Goal: Transaction & Acquisition: Book appointment/travel/reservation

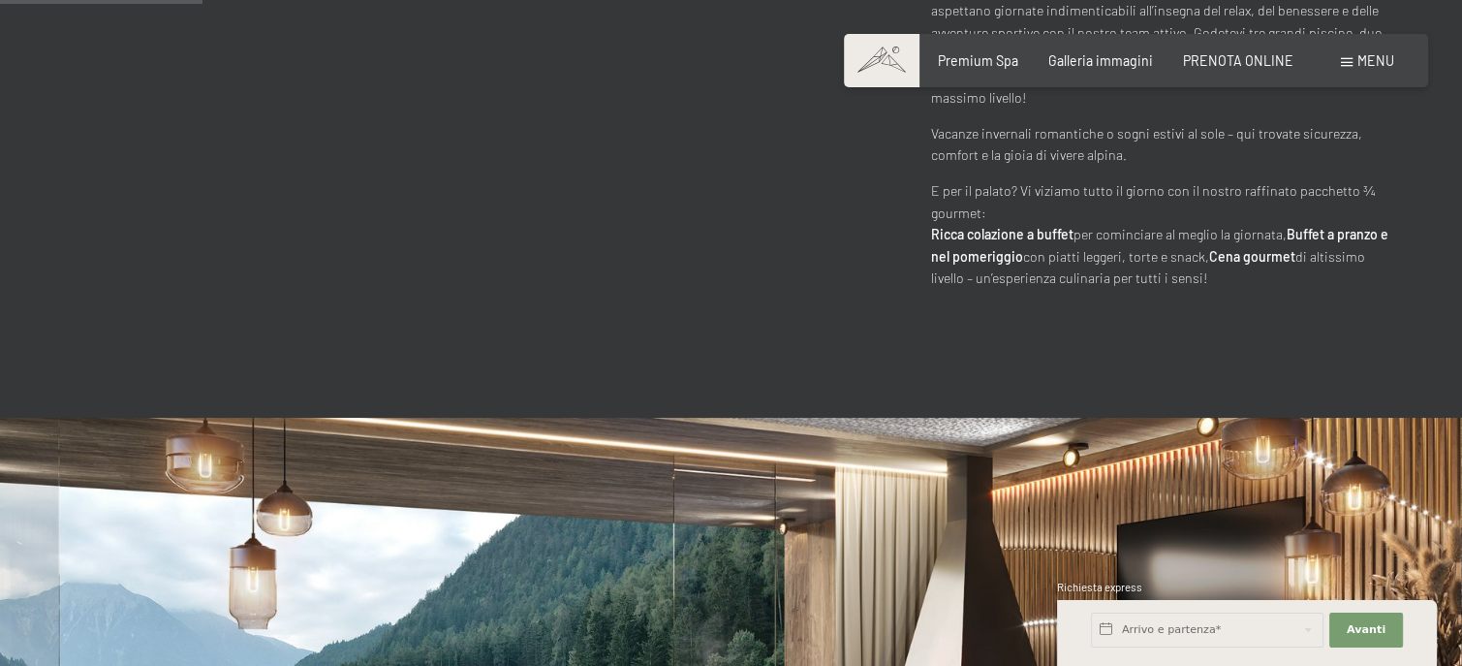
scroll to position [1259, 0]
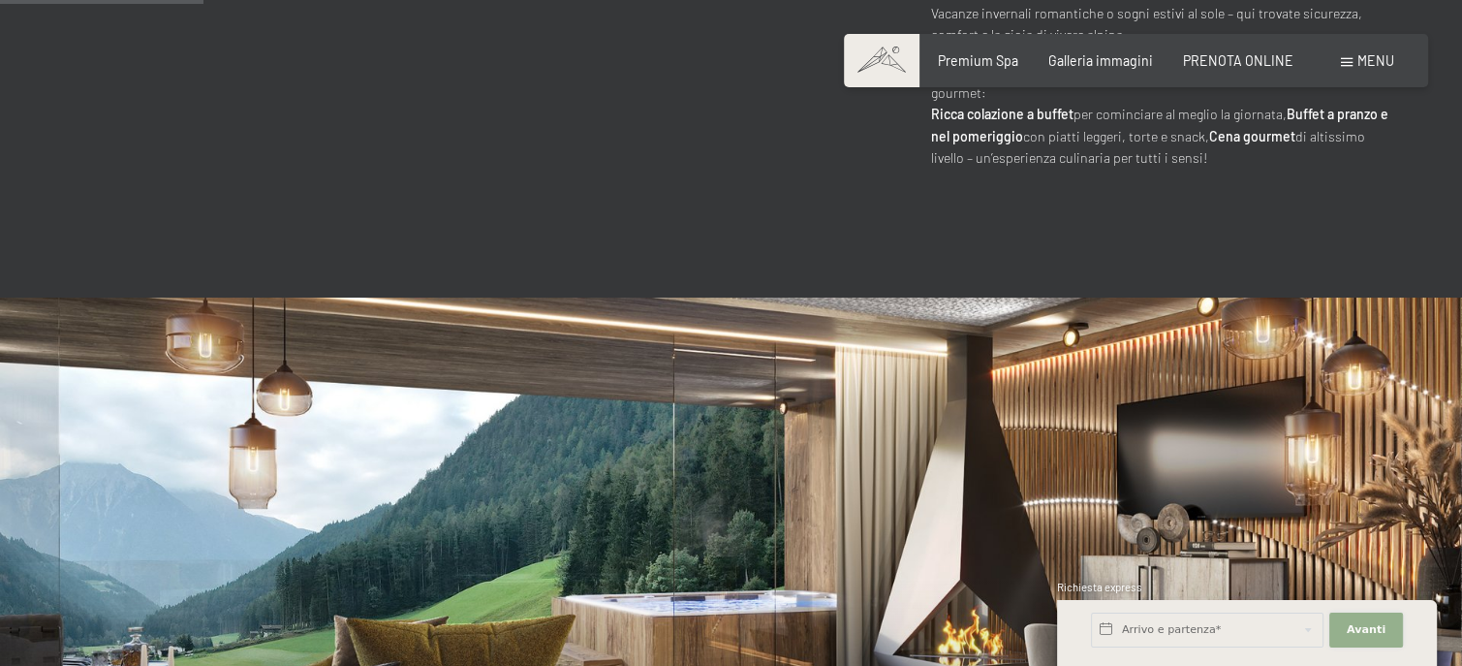
click at [1359, 635] on span "Avanti" at bounding box center [1366, 629] width 39 height 15
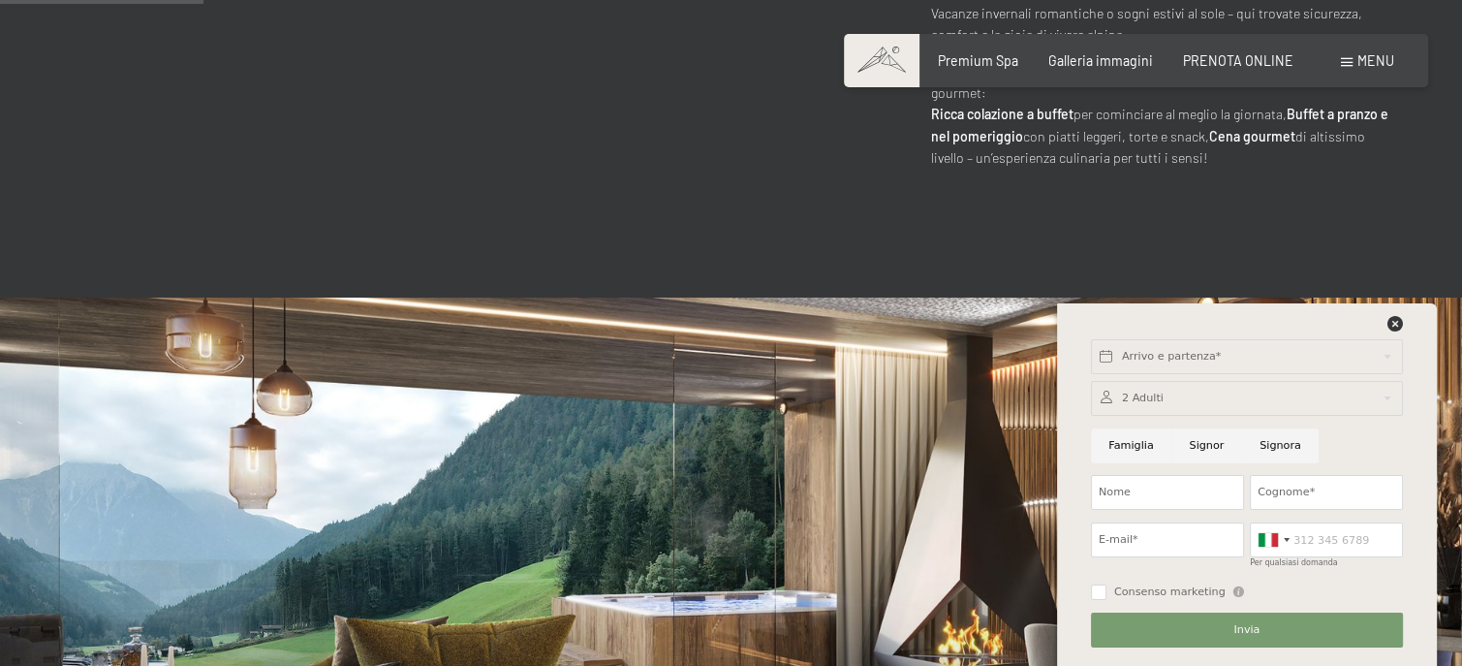
click at [1171, 400] on div at bounding box center [1247, 398] width 312 height 35
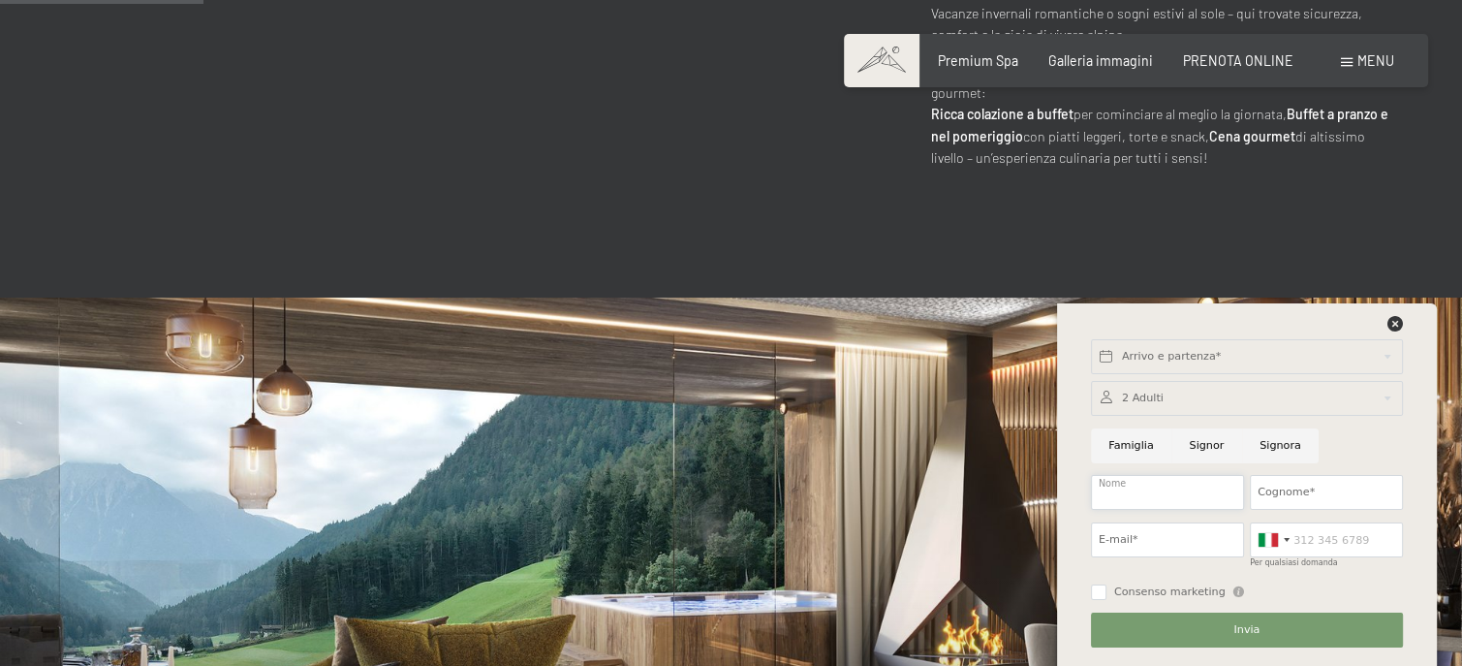
click at [1160, 491] on input "Nome" at bounding box center [1167, 492] width 153 height 35
type input "roberto"
type input "facco"
type input "roberto@faccoroberto.it"
type input "3384734896"
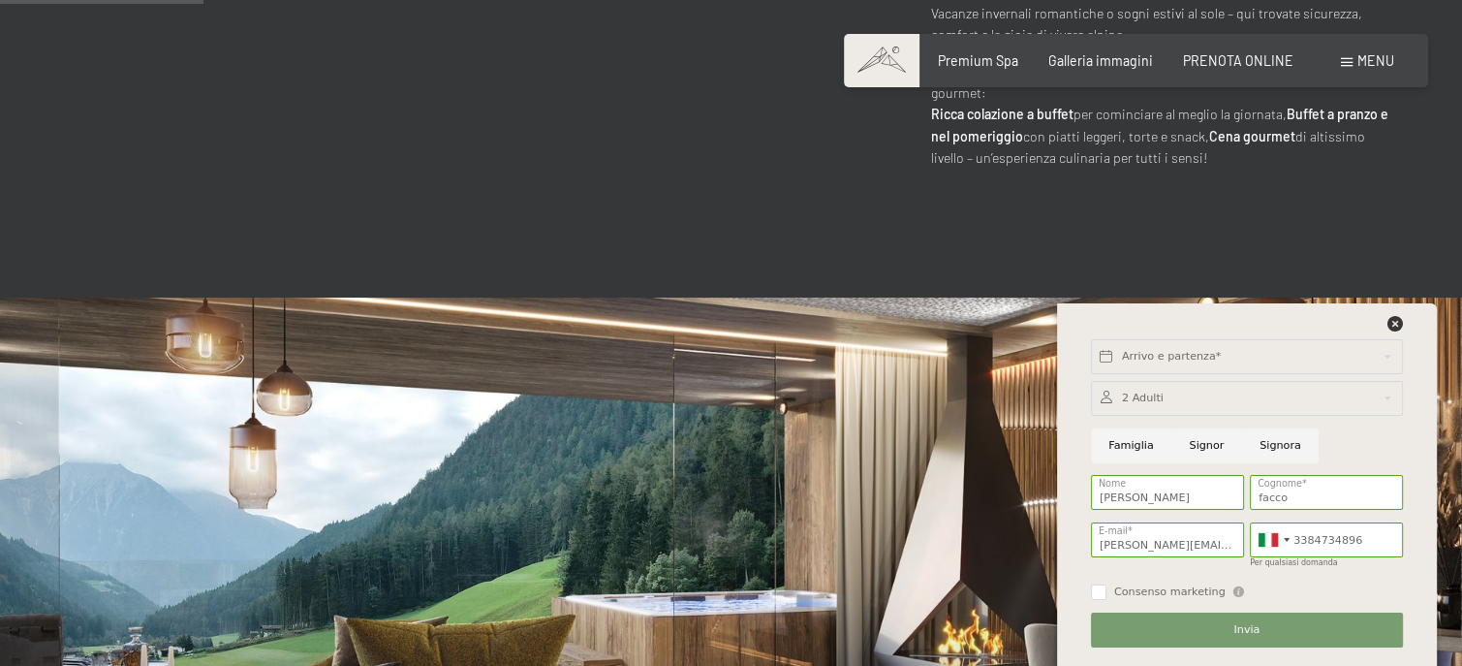
click at [1197, 451] on input "Signor" at bounding box center [1206, 445] width 71 height 35
radio input "true"
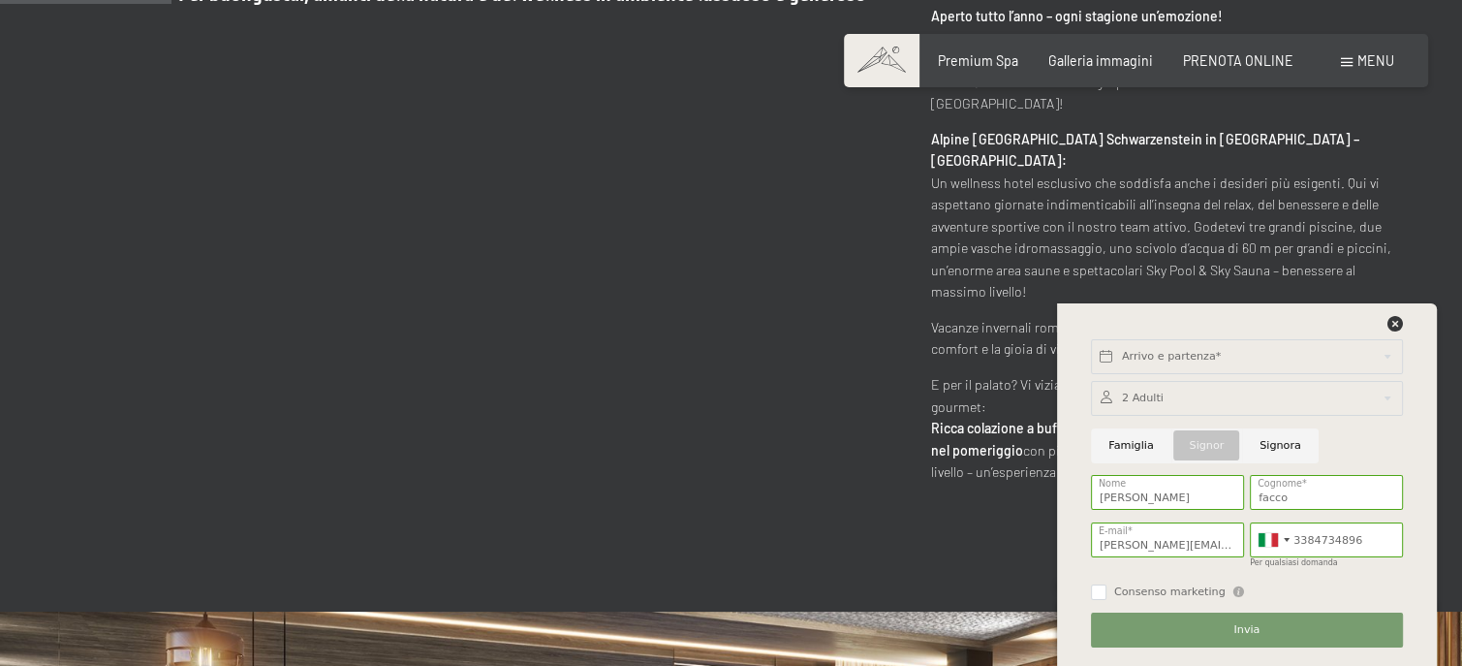
scroll to position [872, 0]
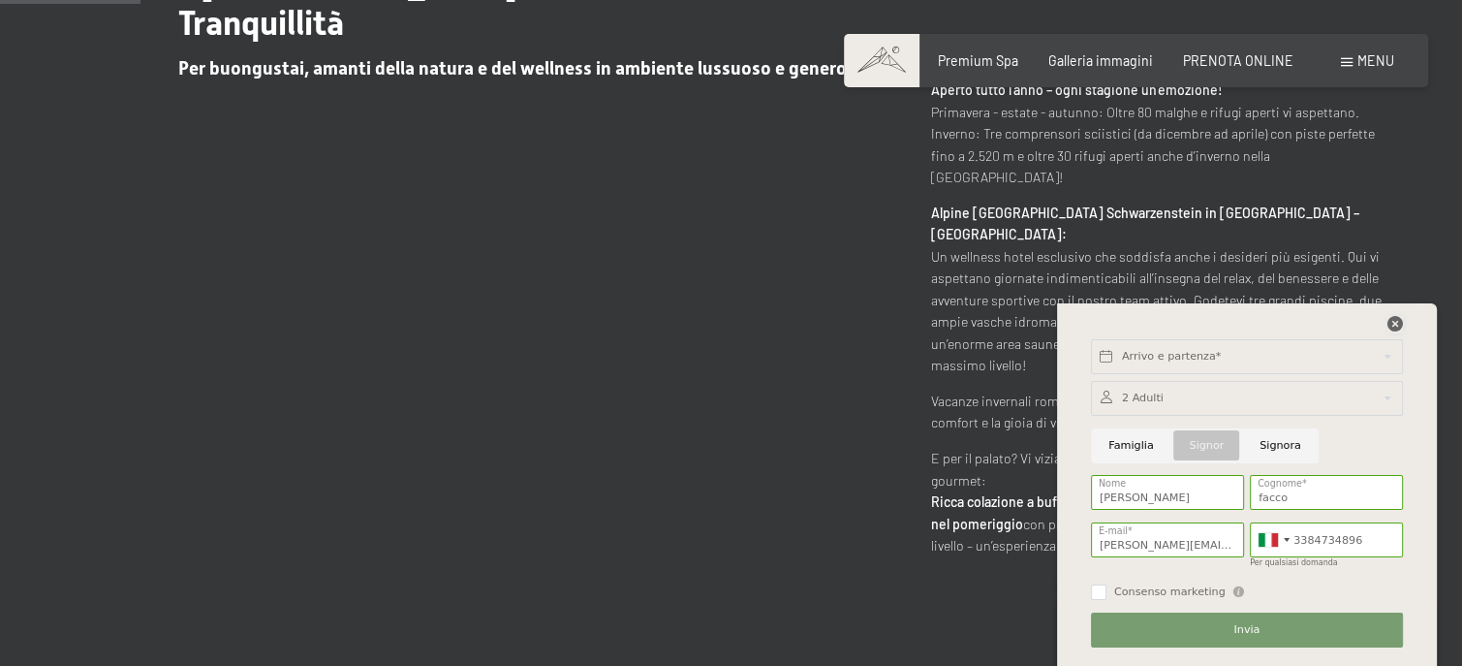
click at [1388, 324] on icon at bounding box center [1394, 323] width 15 height 15
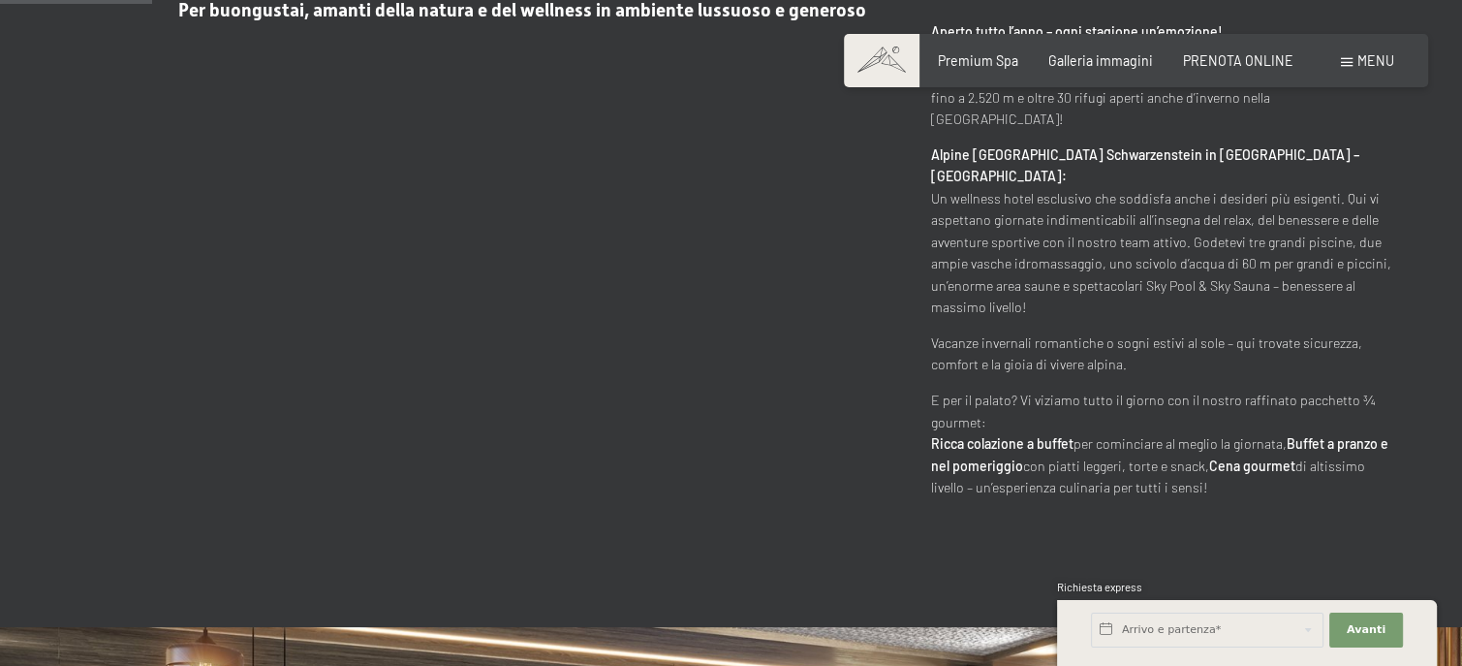
scroll to position [542, 0]
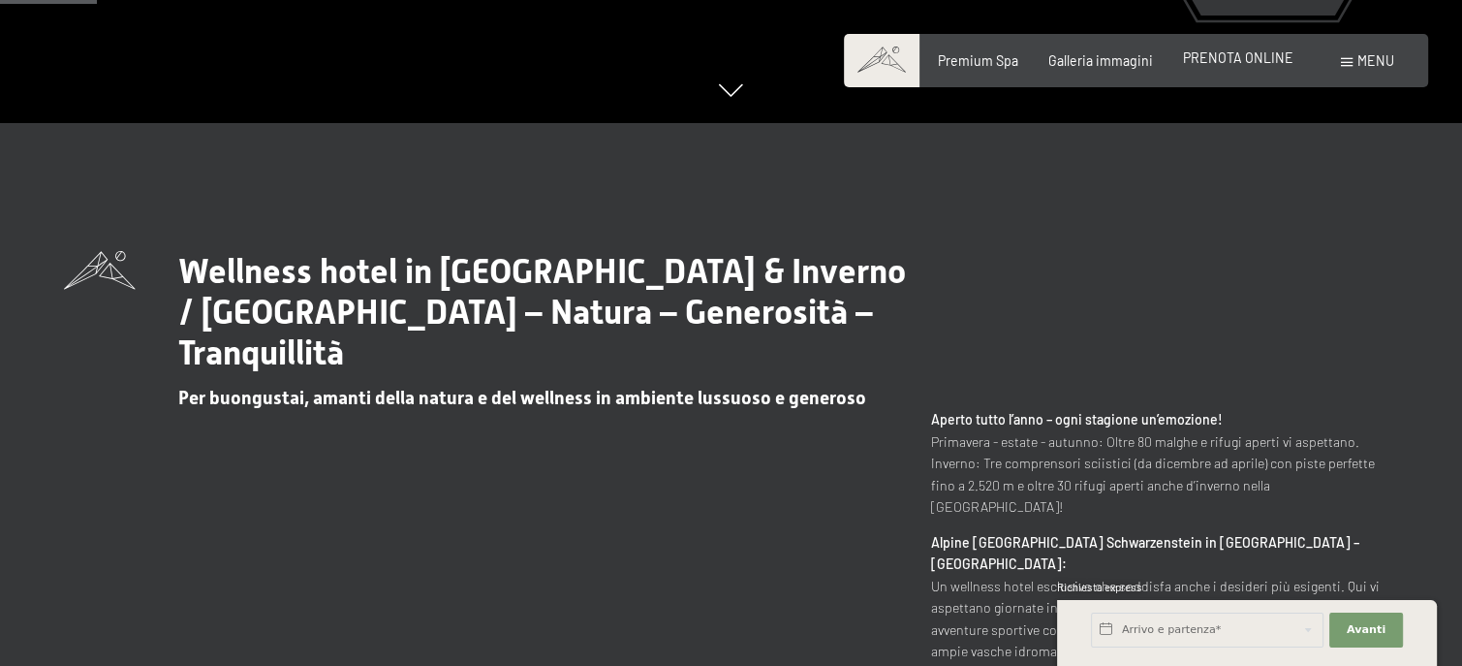
click at [1231, 56] on span "PRENOTA ONLINE" at bounding box center [1238, 57] width 110 height 16
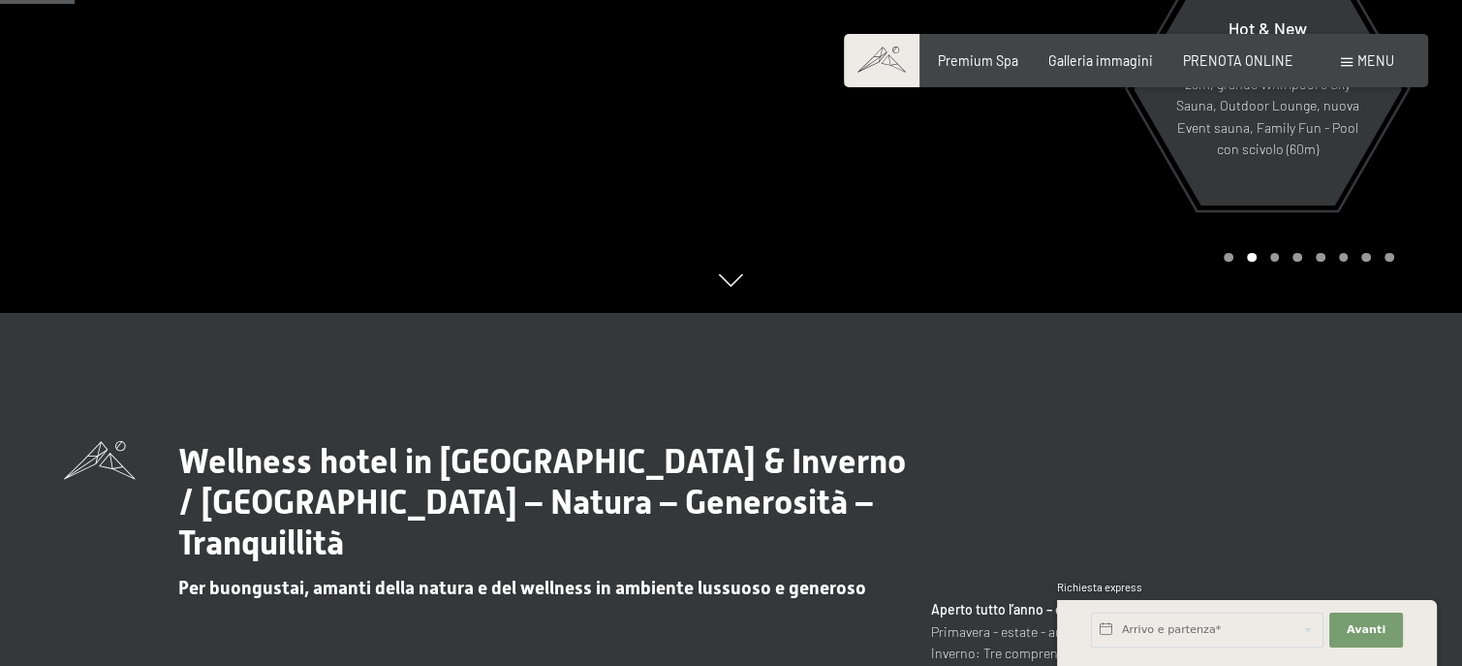
scroll to position [349, 0]
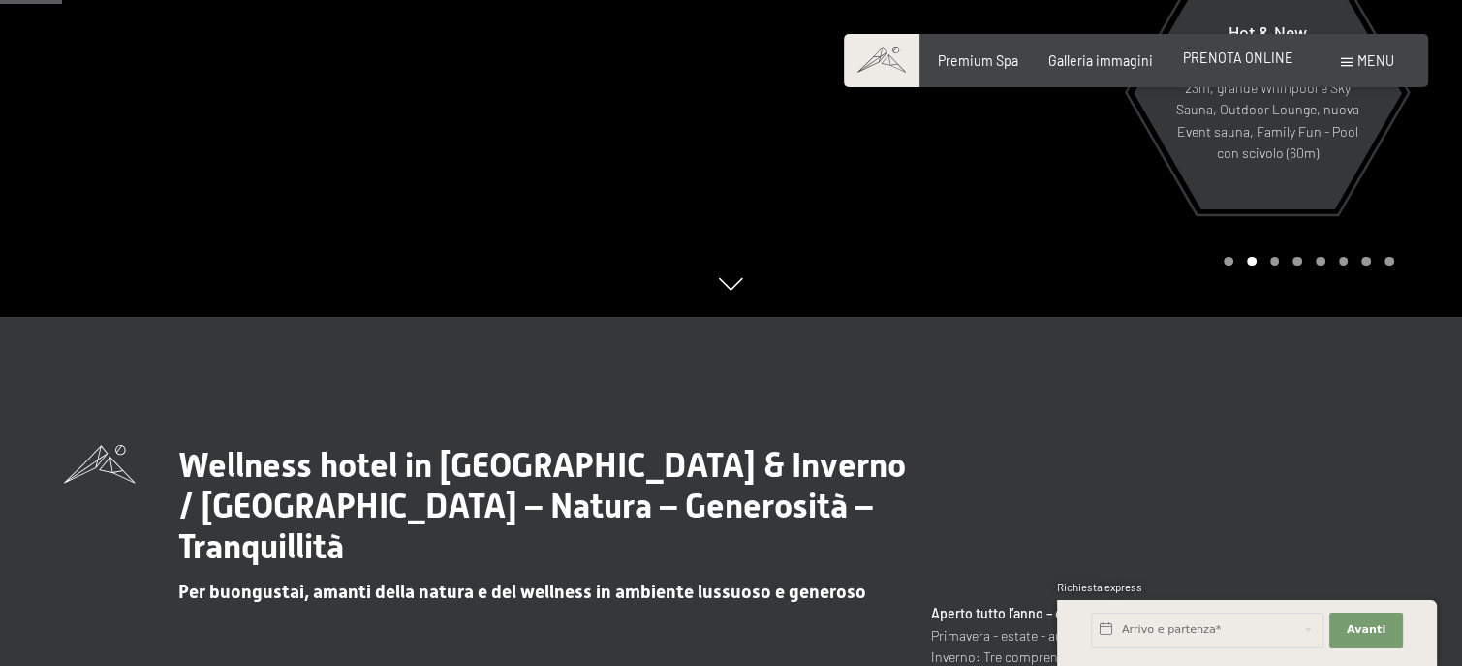
click at [1239, 53] on span "PRENOTA ONLINE" at bounding box center [1238, 57] width 110 height 16
click at [1236, 57] on span "PRENOTA ONLINE" at bounding box center [1238, 57] width 110 height 16
click at [1215, 57] on span "PRENOTA ONLINE" at bounding box center [1238, 57] width 110 height 16
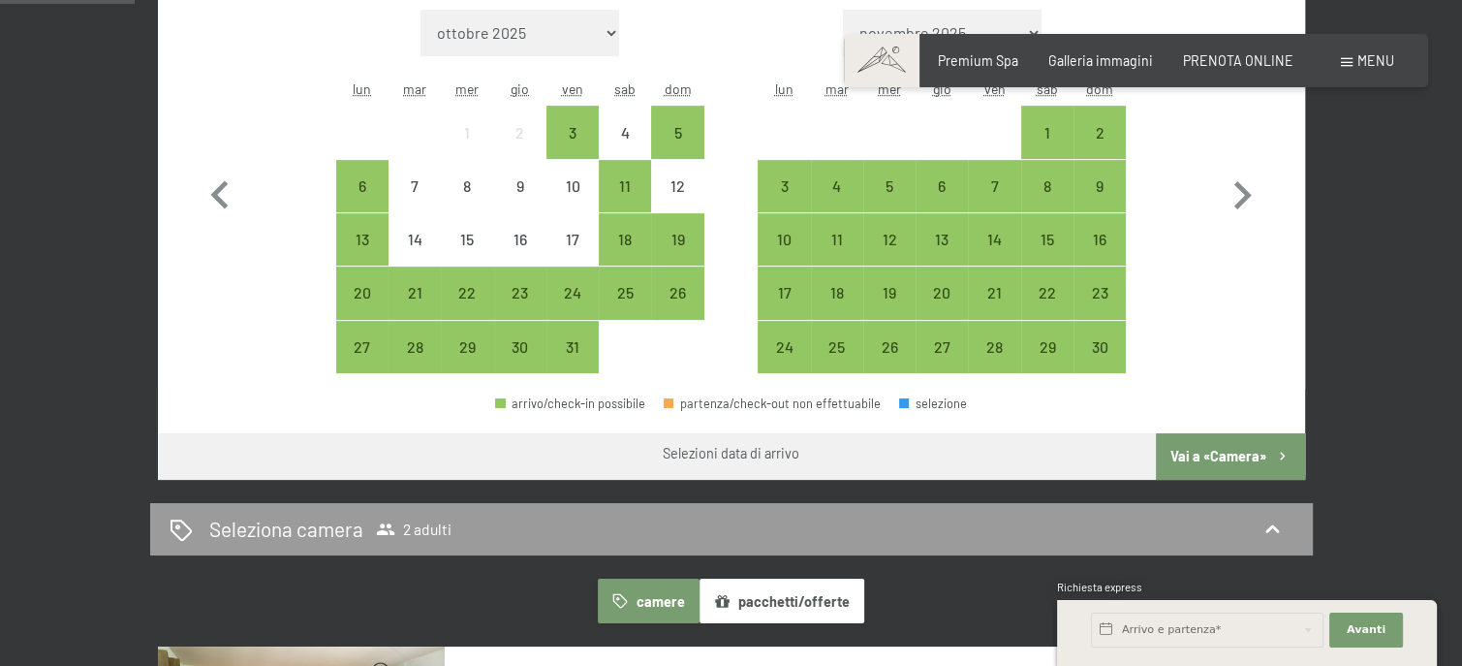
scroll to position [581, 0]
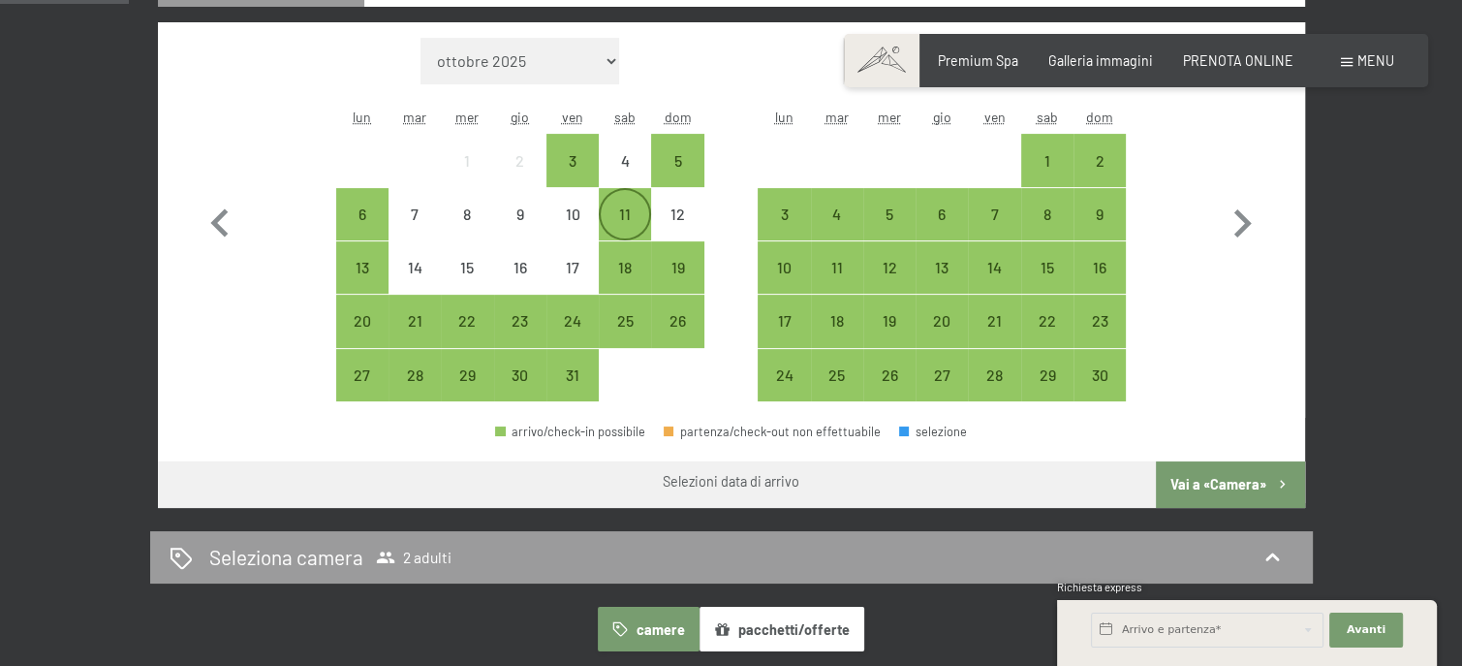
click at [644, 216] on div "11" at bounding box center [625, 230] width 48 height 48
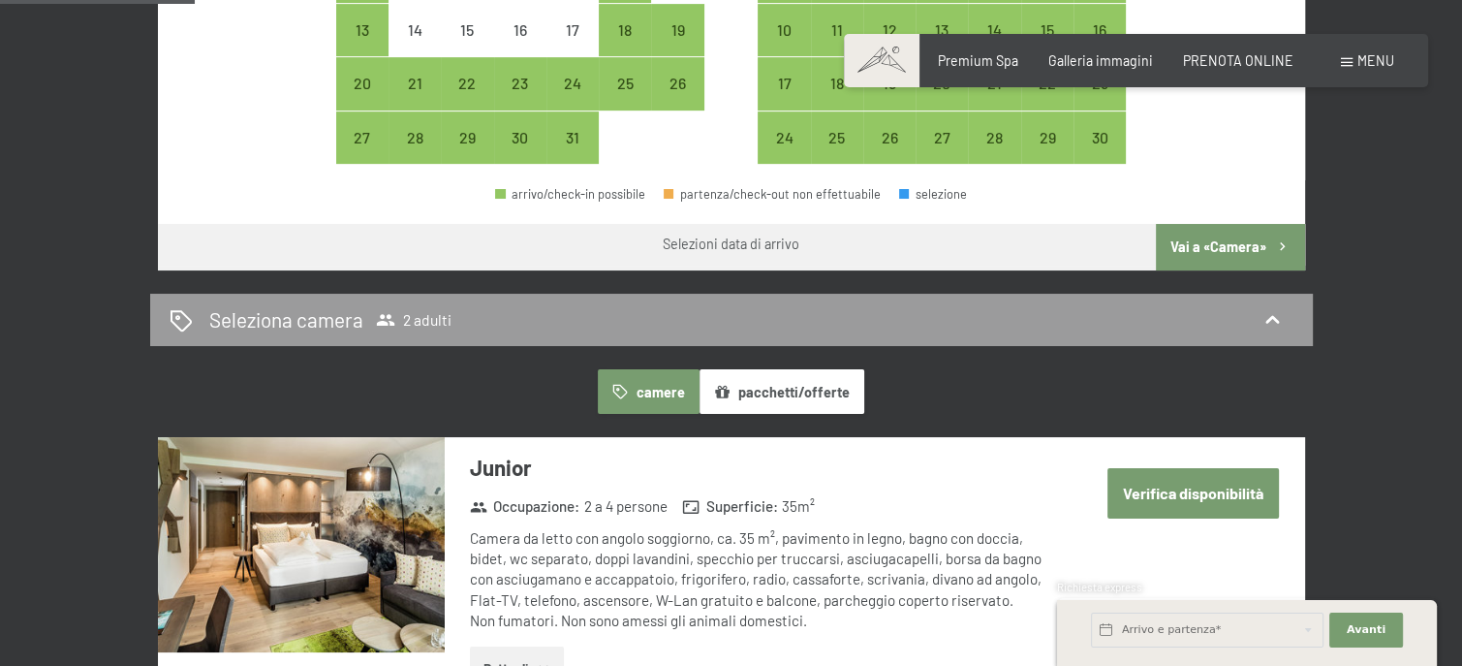
scroll to position [1066, 0]
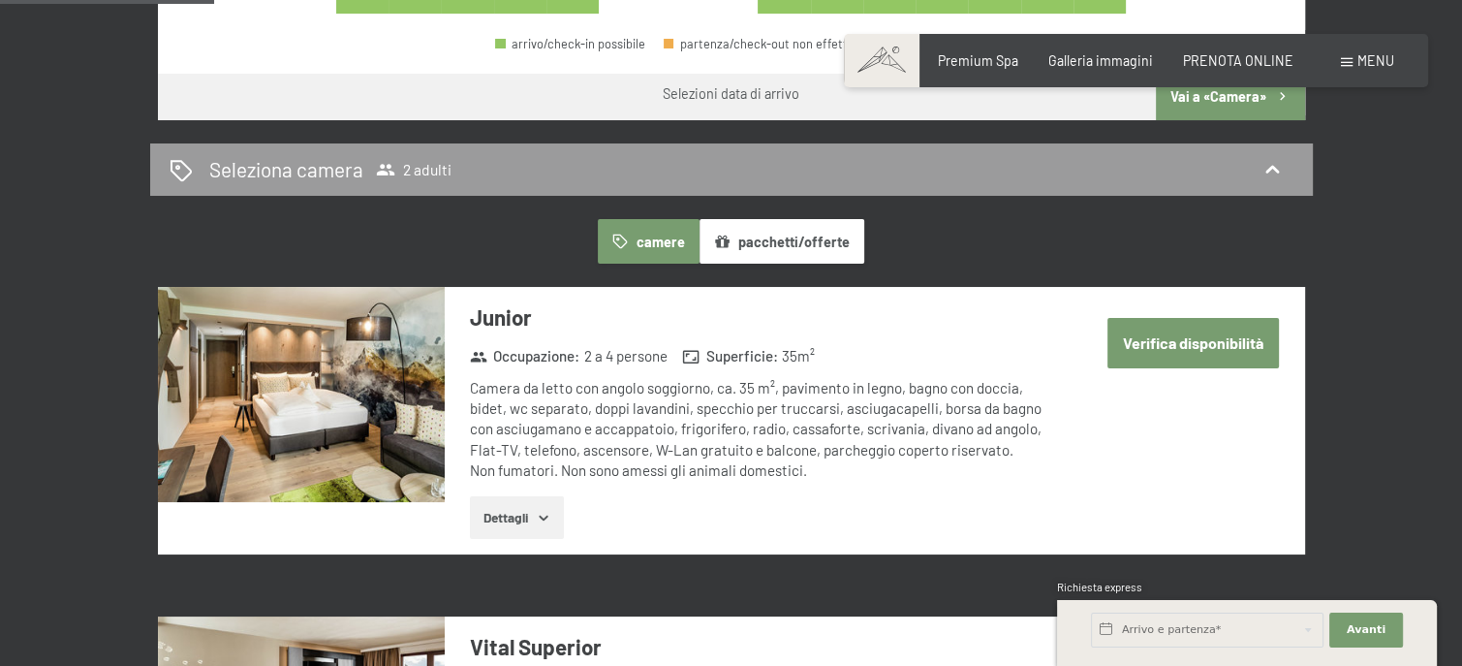
click at [1192, 329] on button "Verifica disponibilità" at bounding box center [1192, 342] width 171 height 49
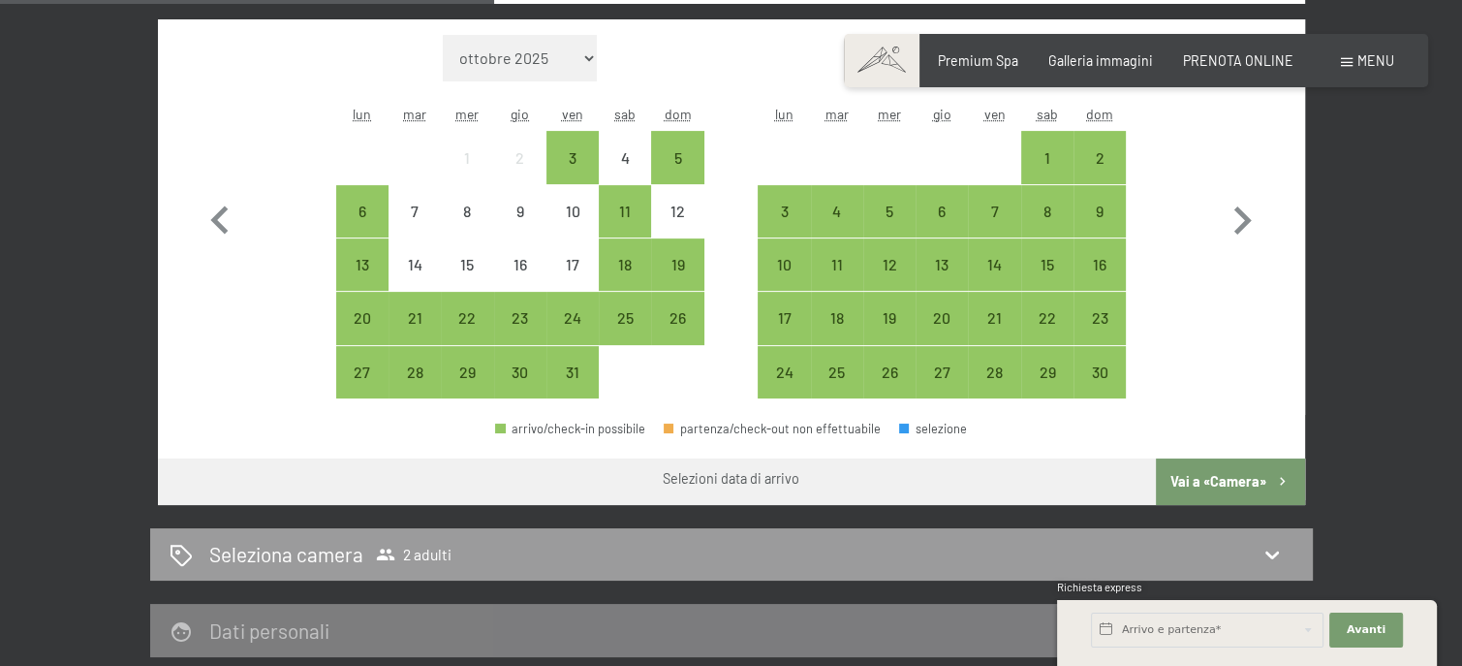
scroll to position [613, 0]
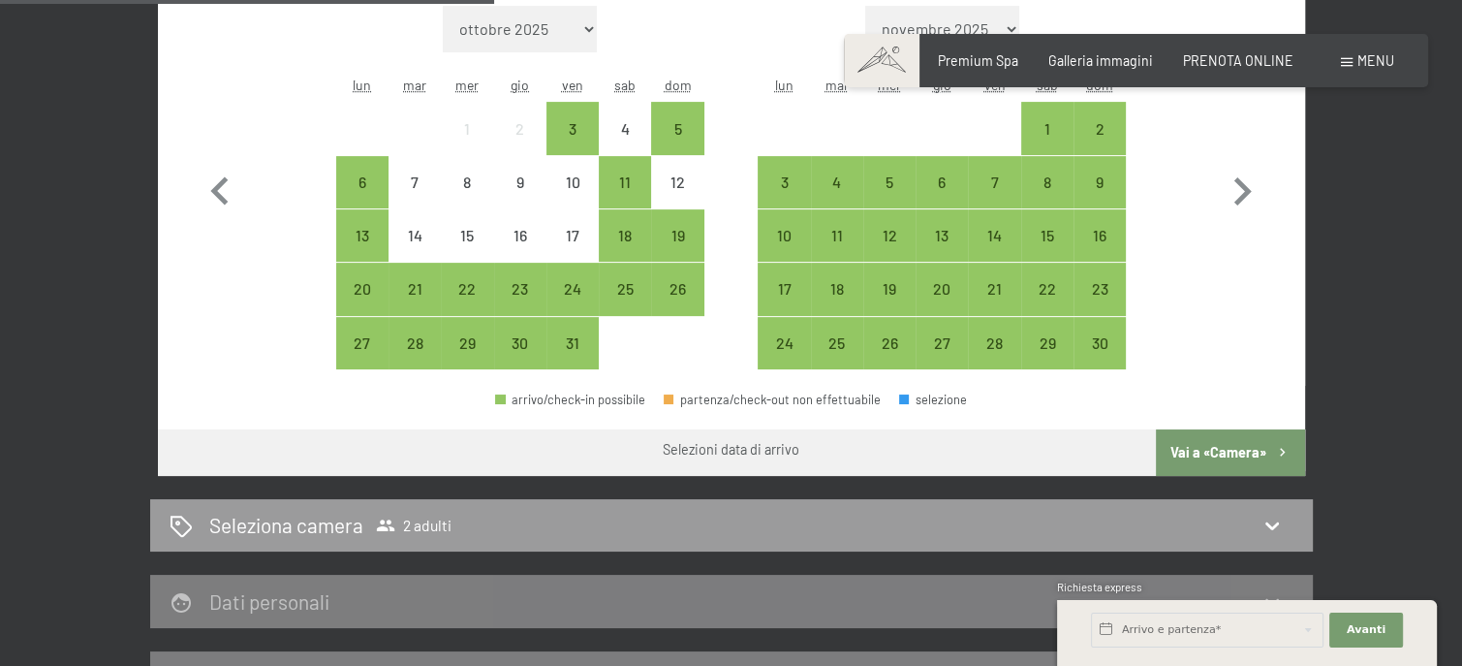
click at [1223, 449] on button "Vai a «Camera»" at bounding box center [1230, 452] width 148 height 46
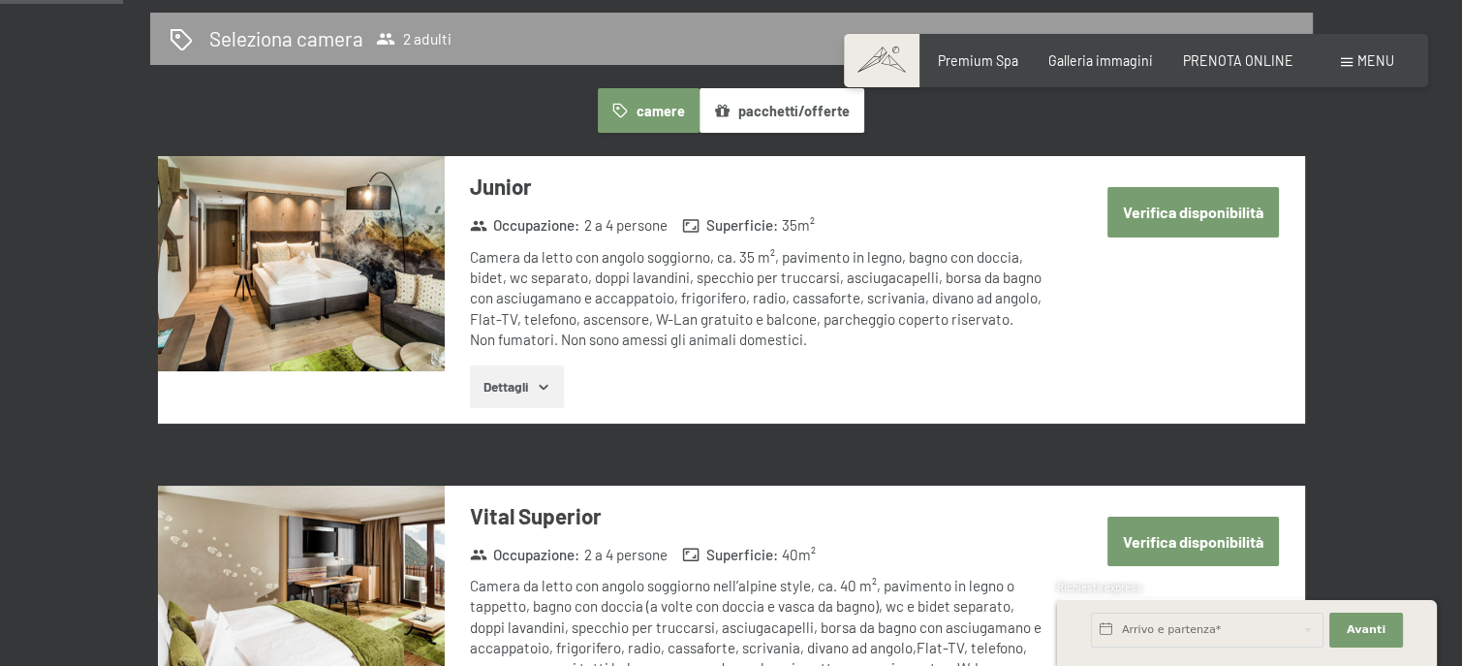
scroll to position [516, 0]
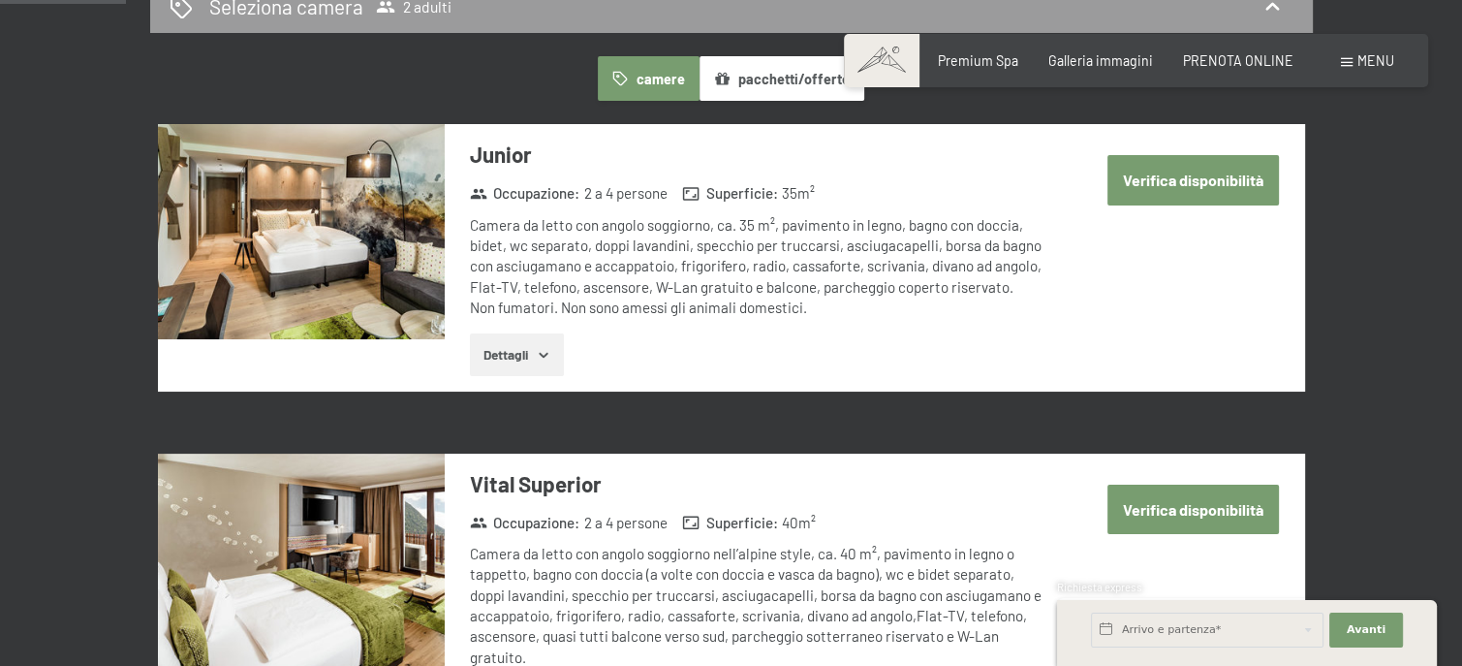
click at [527, 357] on button "Dettagli" at bounding box center [517, 354] width 94 height 43
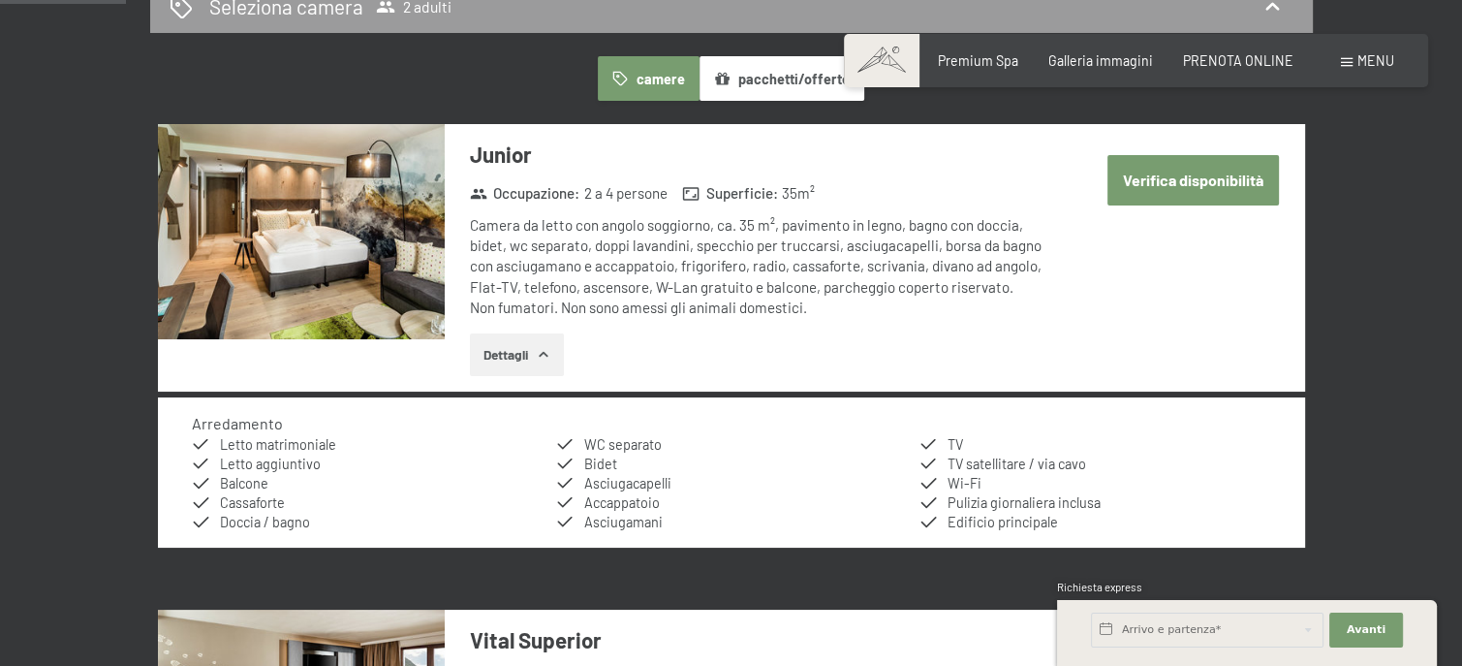
click at [527, 357] on button "Dettagli" at bounding box center [517, 354] width 94 height 43
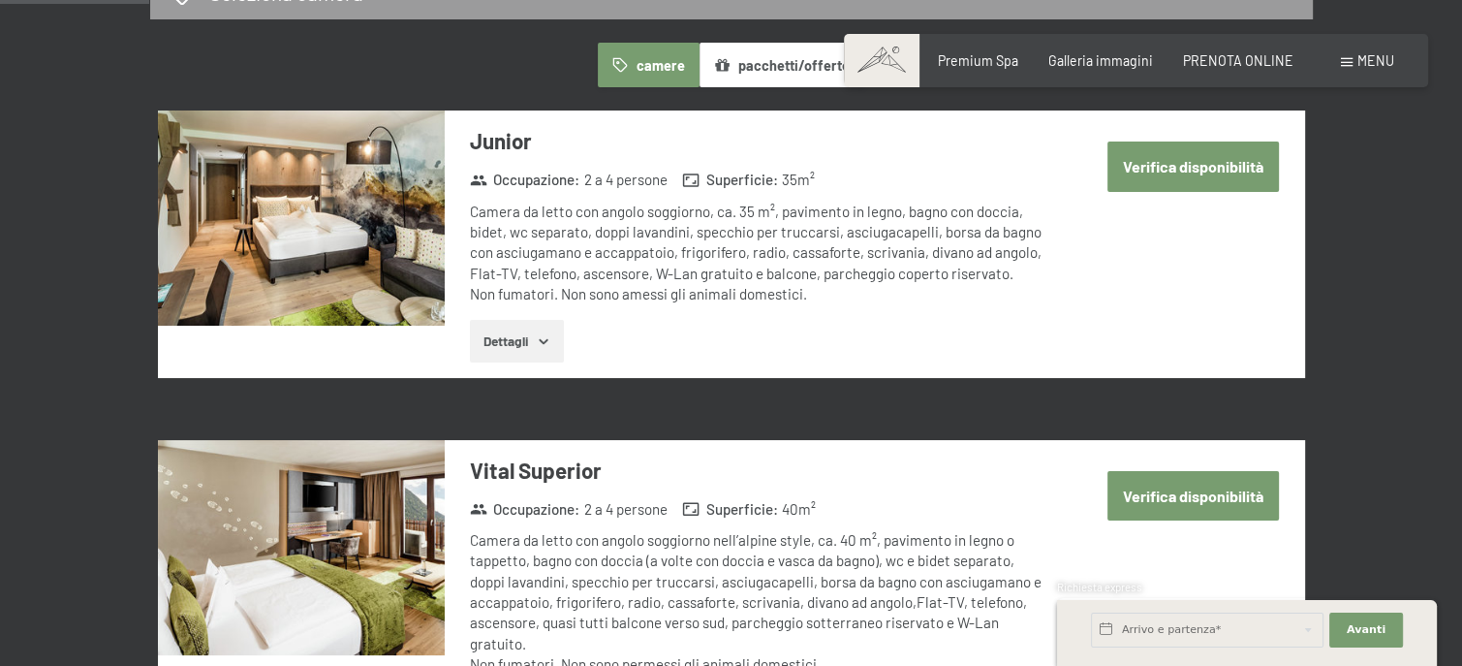
scroll to position [419, 0]
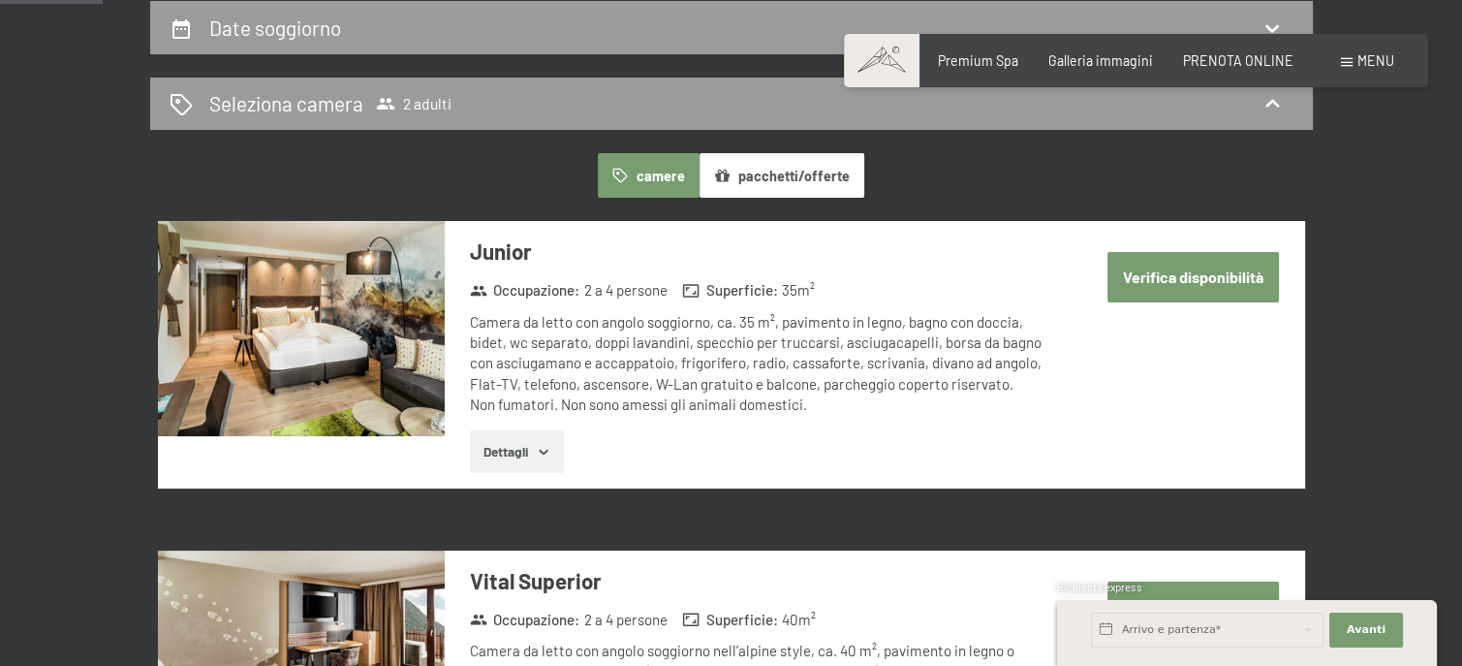
click at [1197, 285] on button "Verifica disponibilità" at bounding box center [1192, 276] width 171 height 49
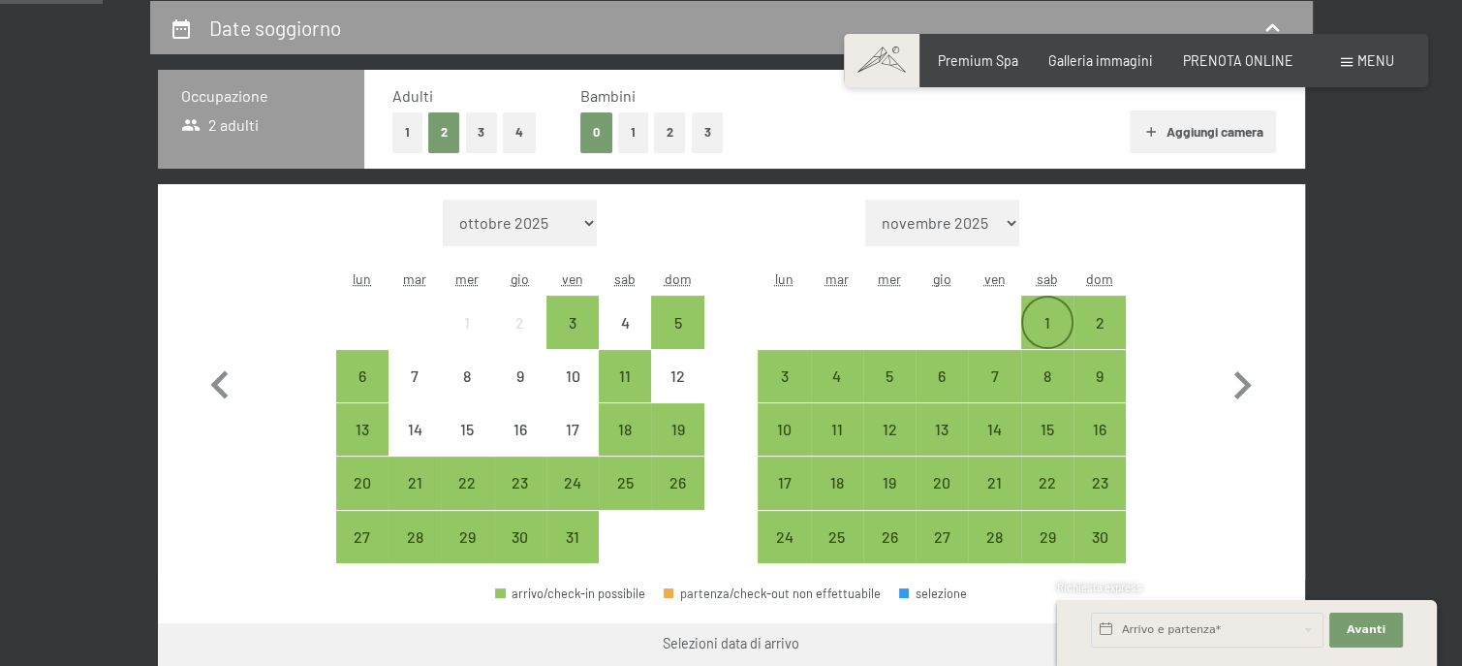
click at [1046, 332] on div "1" at bounding box center [1047, 339] width 48 height 48
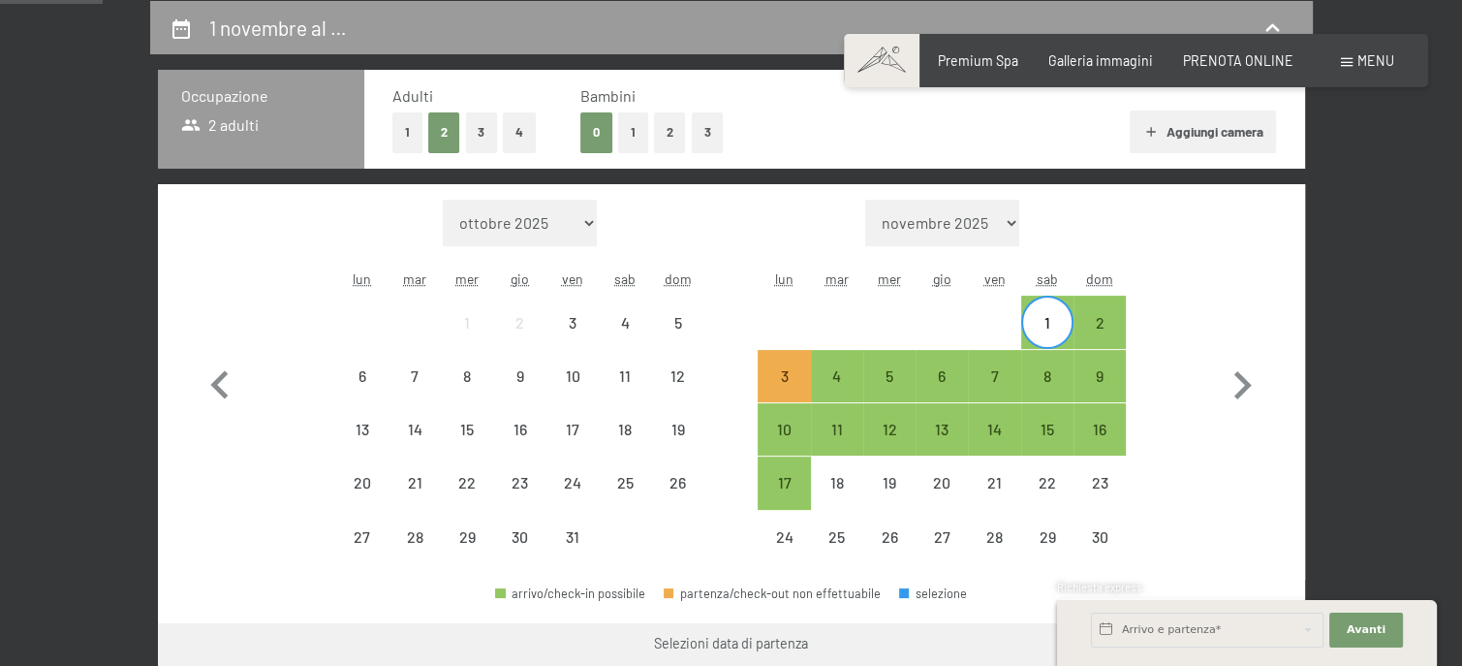
click at [249, 384] on div "Mese/anno ottobre 2025 novembre 2025 dicembre 2025 gennaio 2026 febbraio 2026 m…" at bounding box center [731, 382] width 1078 height 364
click at [233, 383] on icon "button" at bounding box center [220, 385] width 56 height 56
click at [211, 378] on icon "button" at bounding box center [220, 385] width 56 height 56
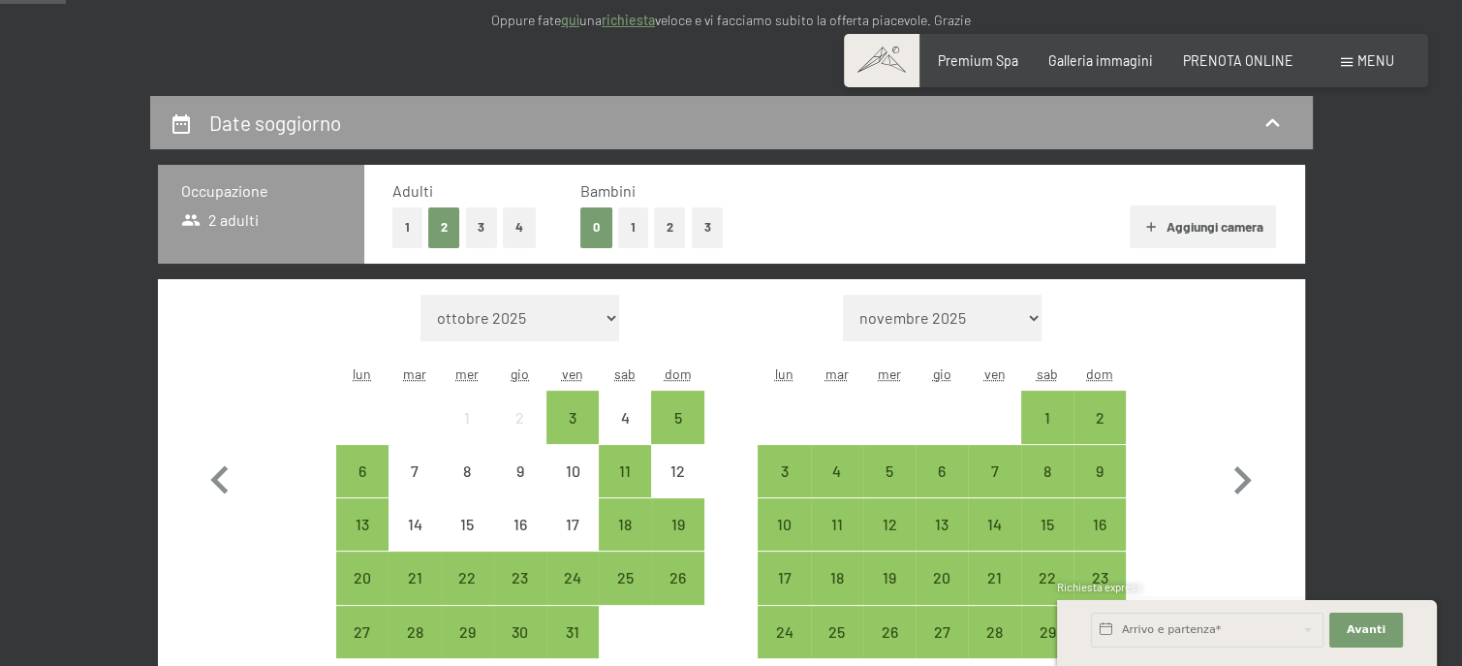
scroll to position [387, 0]
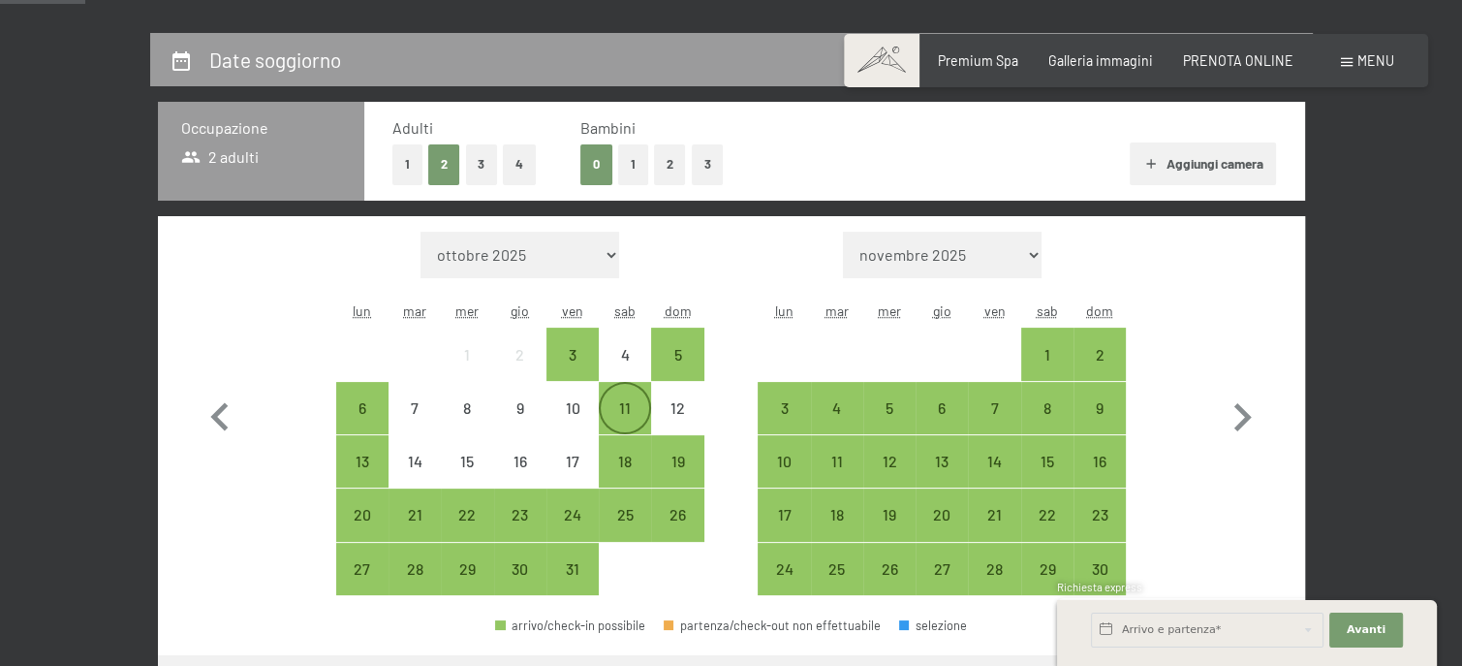
click at [620, 418] on div "11" at bounding box center [625, 424] width 48 height 48
click at [527, 568] on div "30" at bounding box center [520, 585] width 48 height 48
